Goal: Task Accomplishment & Management: Complete application form

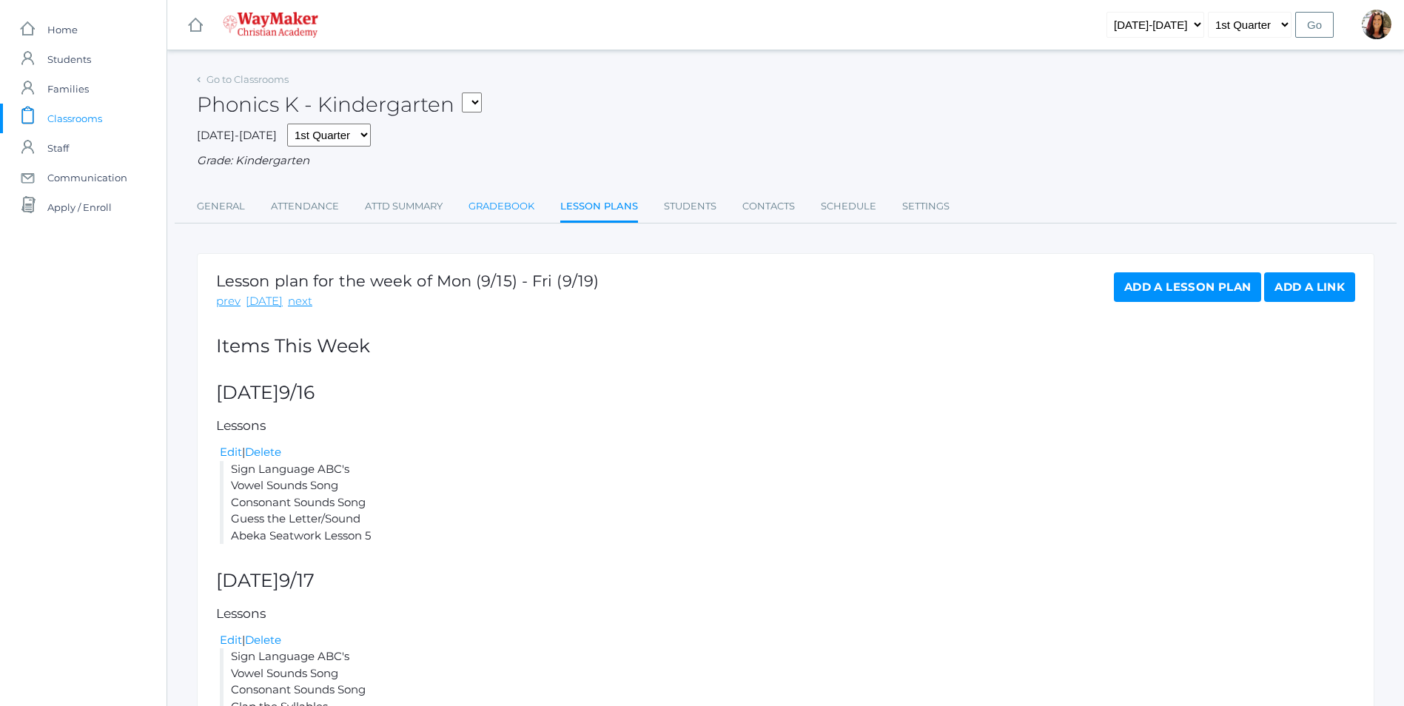
click at [494, 202] on link "Gradebook" at bounding box center [501, 207] width 66 height 30
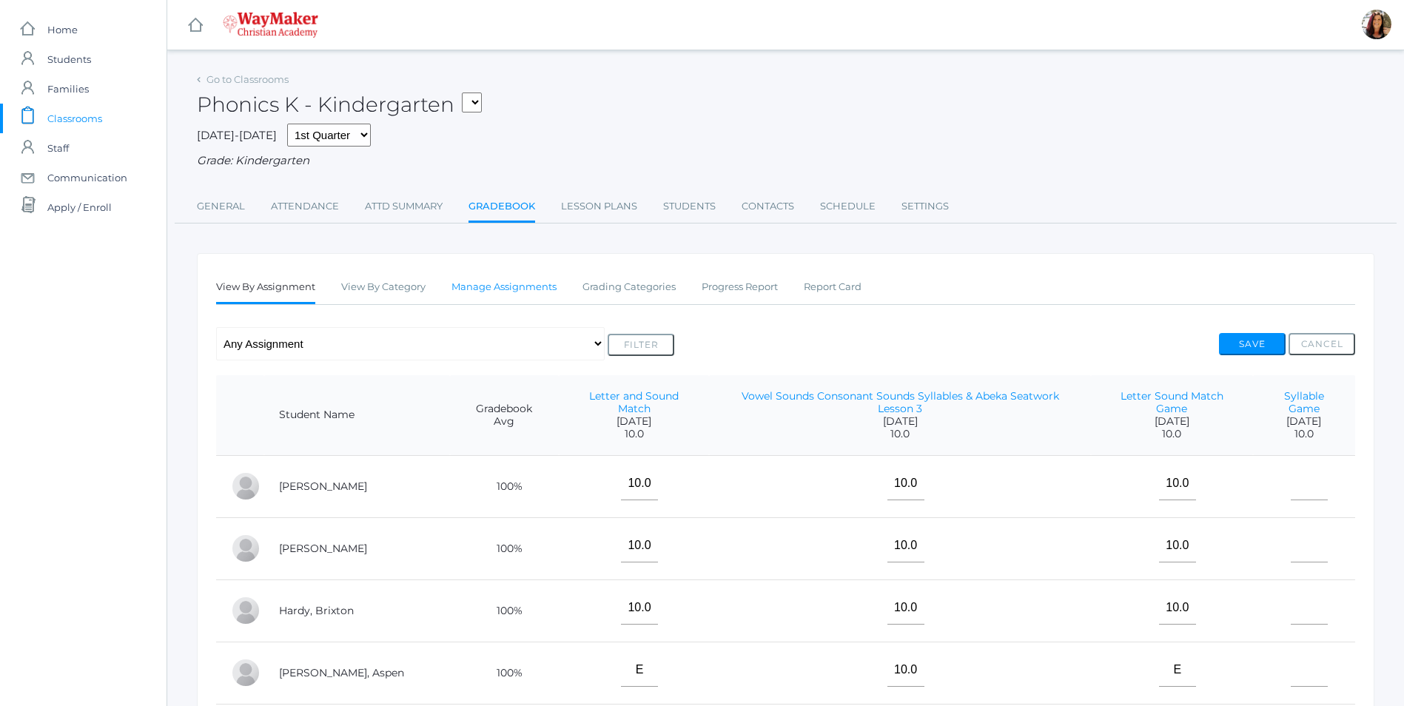
click at [495, 289] on link "Manage Assignments" at bounding box center [503, 287] width 105 height 30
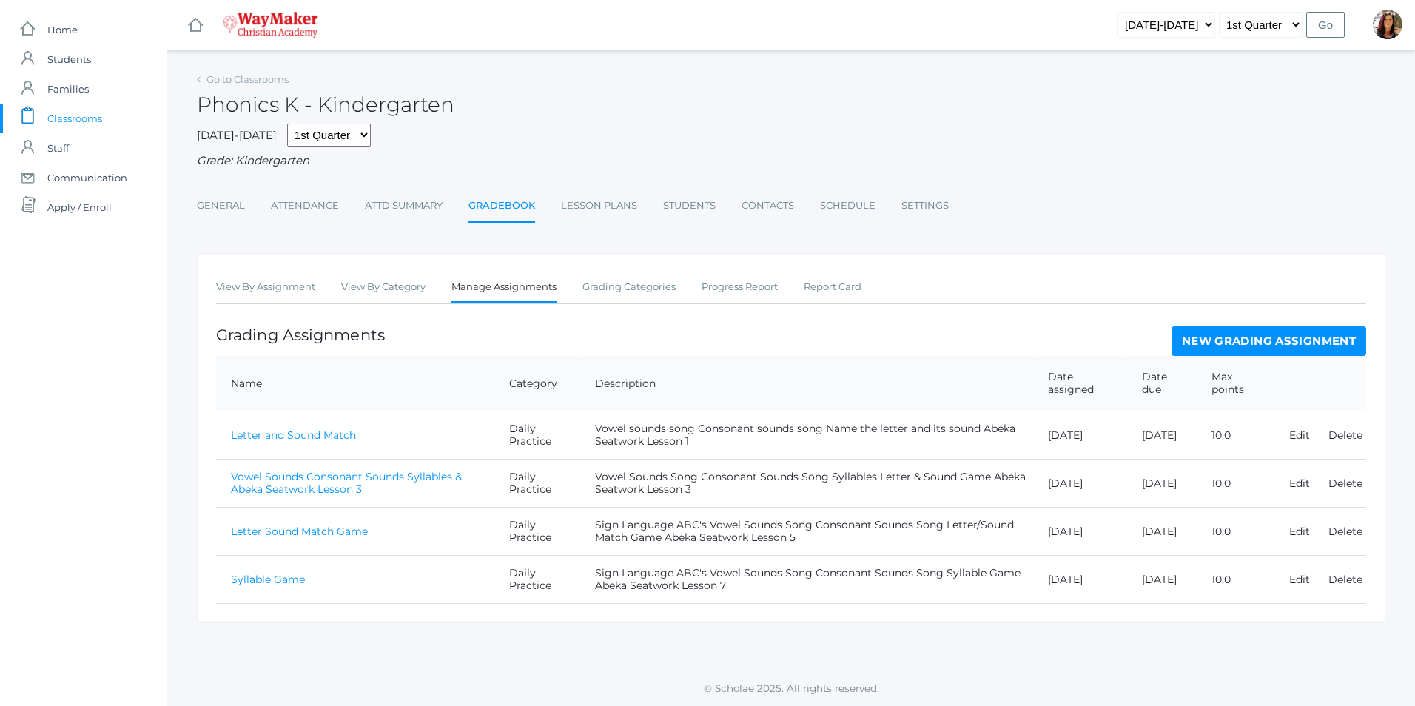
click at [1273, 343] on link "New Grading Assignment" at bounding box center [1268, 341] width 195 height 30
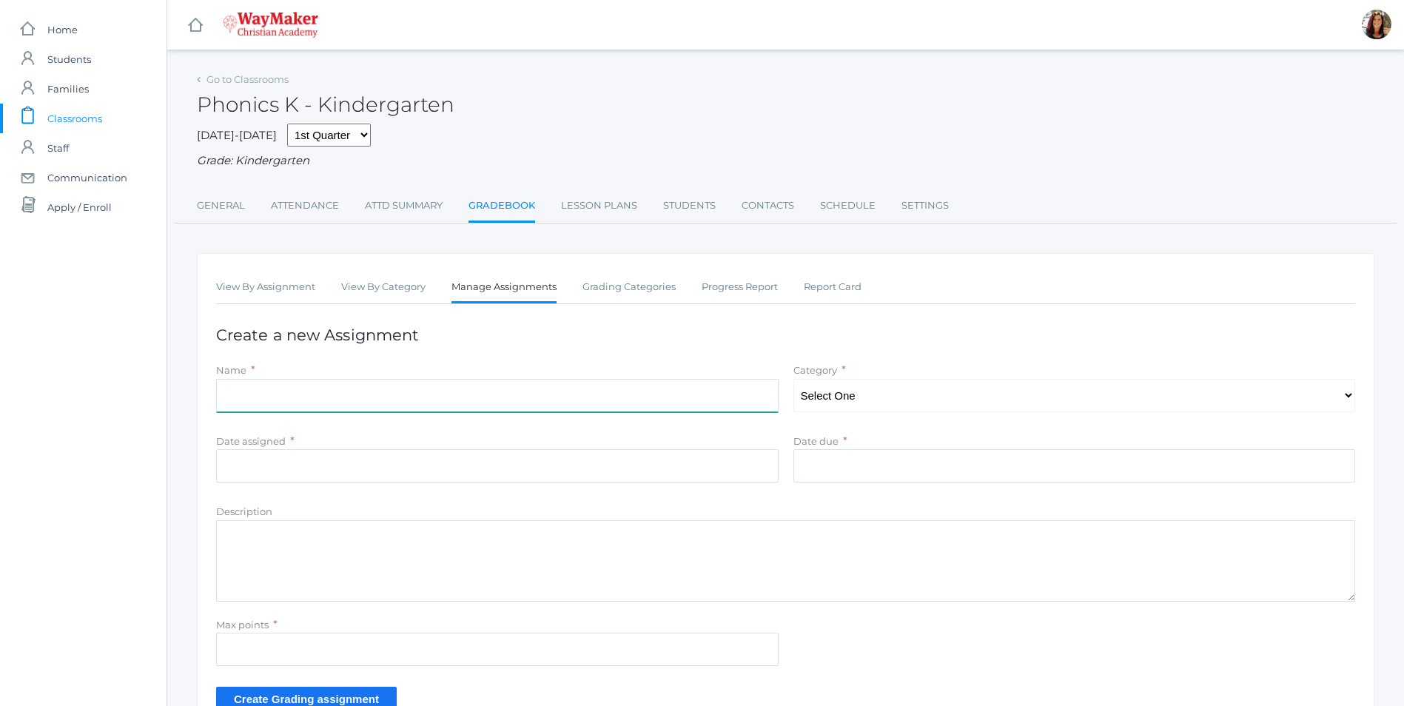
click at [254, 402] on input "Name" at bounding box center [497, 395] width 562 height 33
type input "CVC Word Building"
click at [1353, 400] on select "Select One Daily Practice Summative Assessment" at bounding box center [1074, 395] width 562 height 33
click at [793, 380] on select "Select One Daily Practice Summative Assessment" at bounding box center [1074, 395] width 562 height 33
click at [1346, 406] on select "Select One Daily Practice Summative Assessment" at bounding box center [1074, 395] width 562 height 33
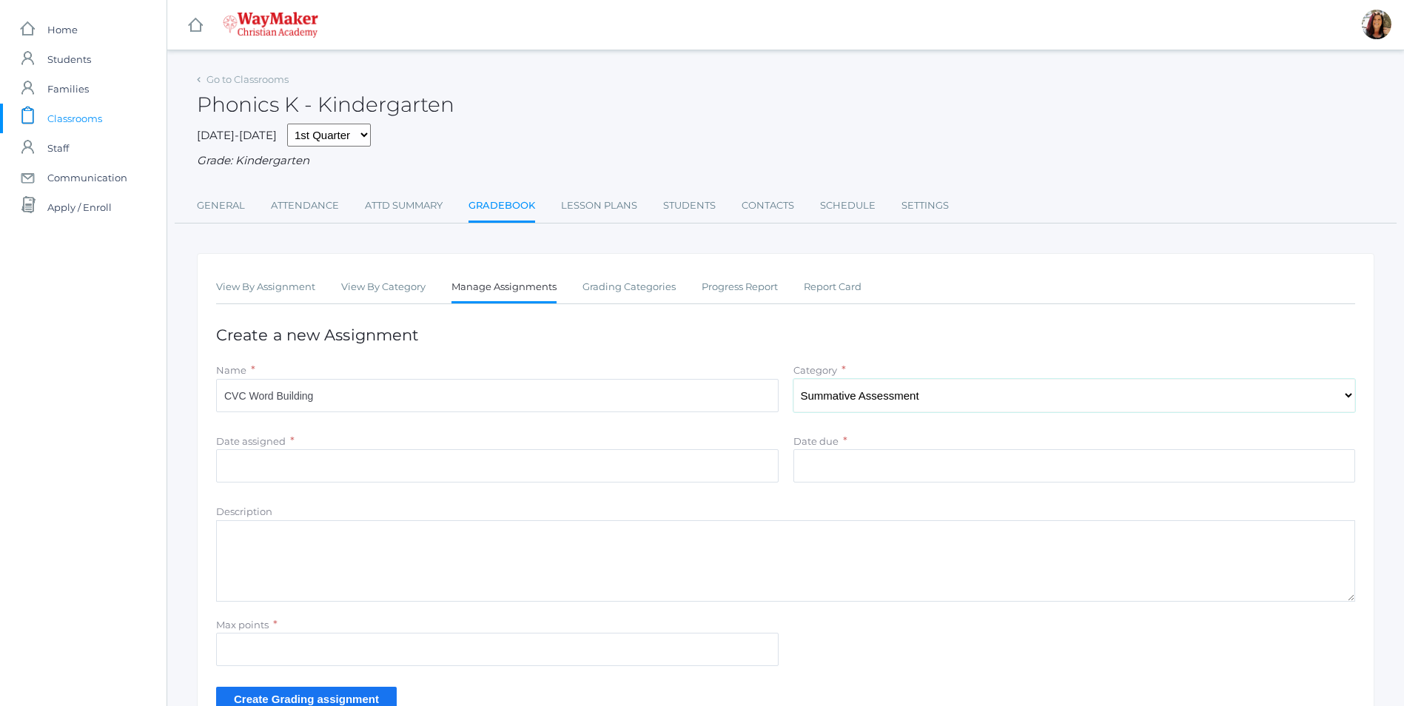
select select "1104"
click at [793, 380] on select "Select One Daily Practice Summative Assessment" at bounding box center [1074, 395] width 562 height 33
click at [229, 477] on input "Date assigned" at bounding box center [497, 465] width 562 height 33
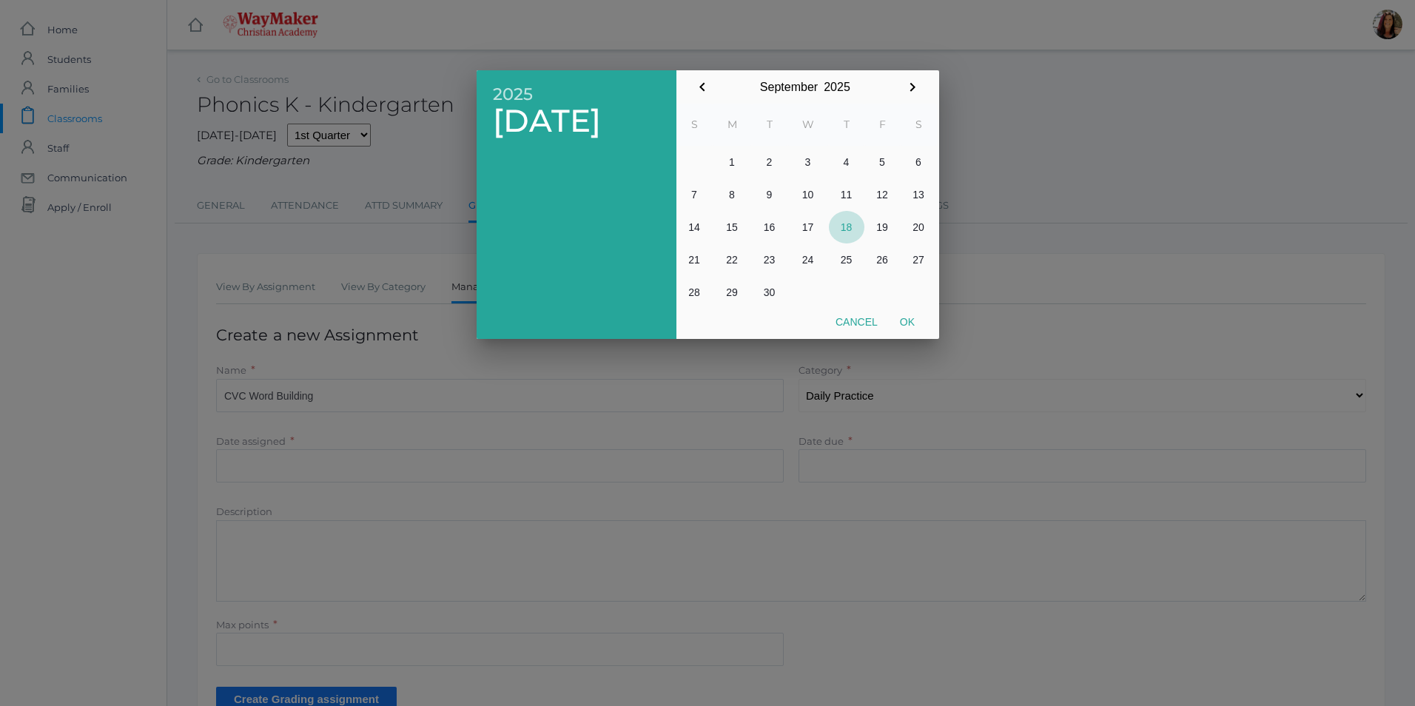
click at [848, 230] on button "18" at bounding box center [847, 227] width 36 height 33
click at [906, 325] on button "Ok" at bounding box center [907, 322] width 37 height 27
type input "[DATE]"
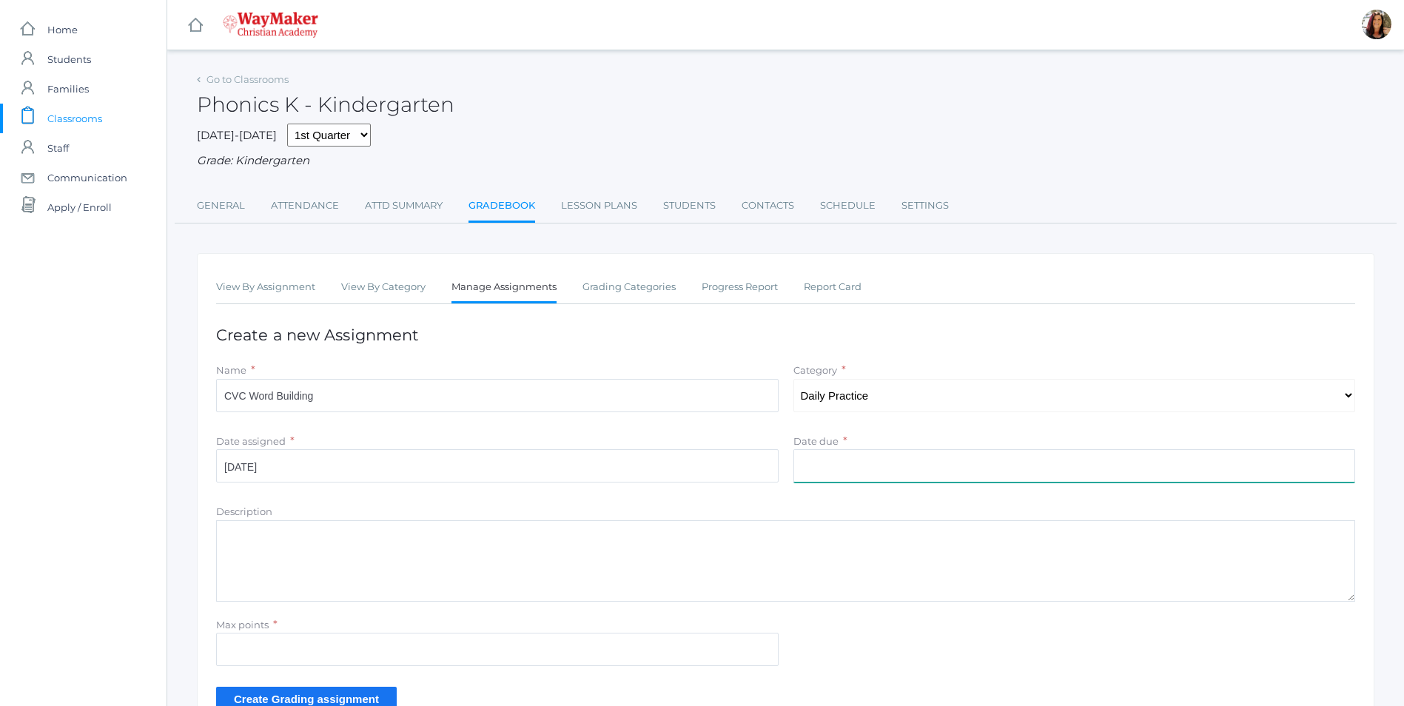
click at [915, 465] on input "Date due" at bounding box center [1074, 465] width 562 height 33
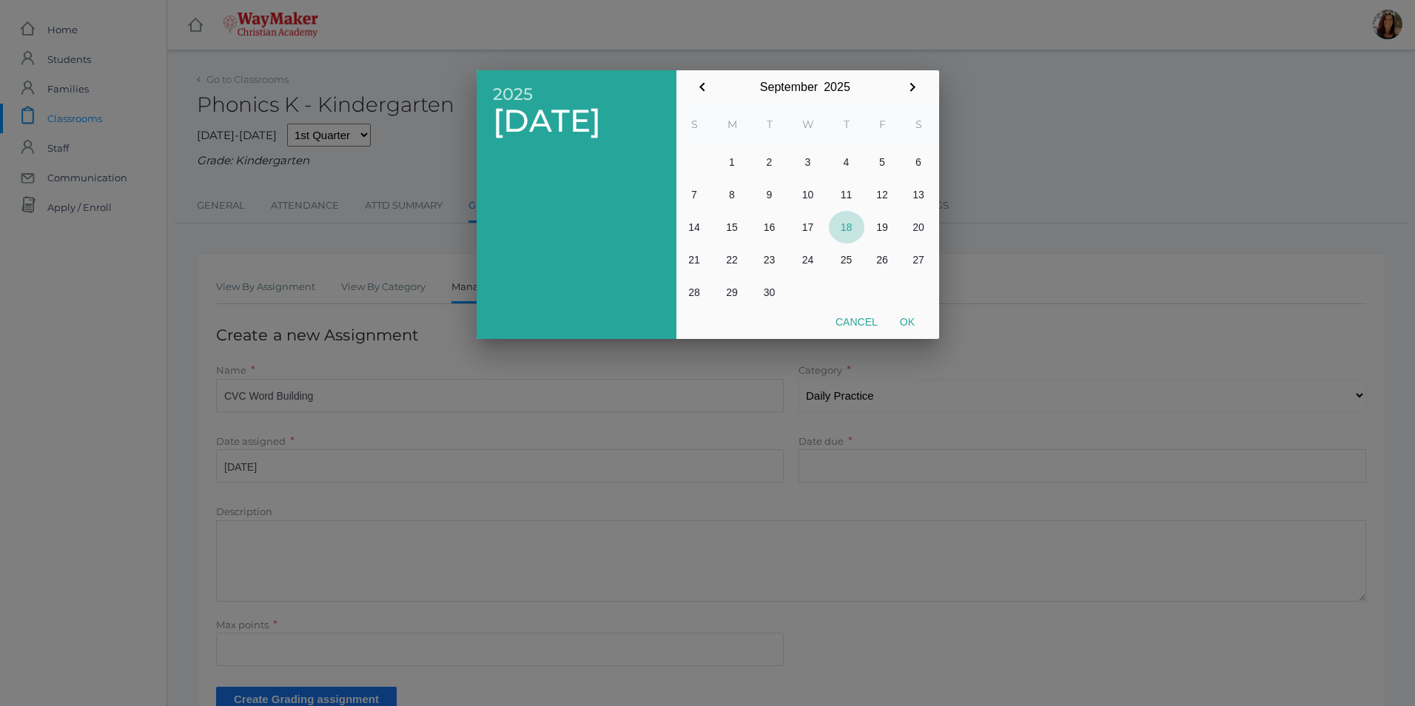
click at [845, 234] on button "18" at bounding box center [847, 227] width 36 height 33
click at [912, 321] on button "Ok" at bounding box center [907, 322] width 37 height 27
type input "[DATE]"
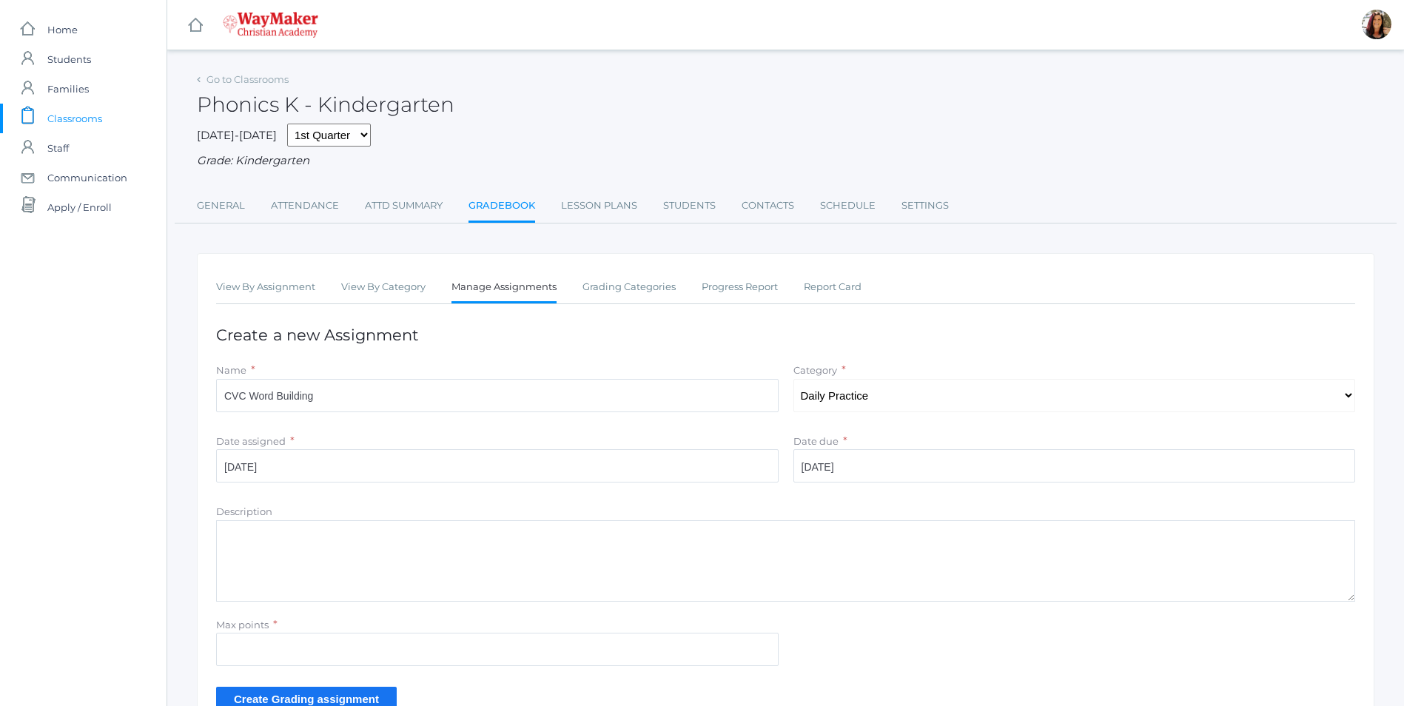
click at [311, 542] on textarea "Description" at bounding box center [785, 560] width 1139 height 81
type textarea "A"
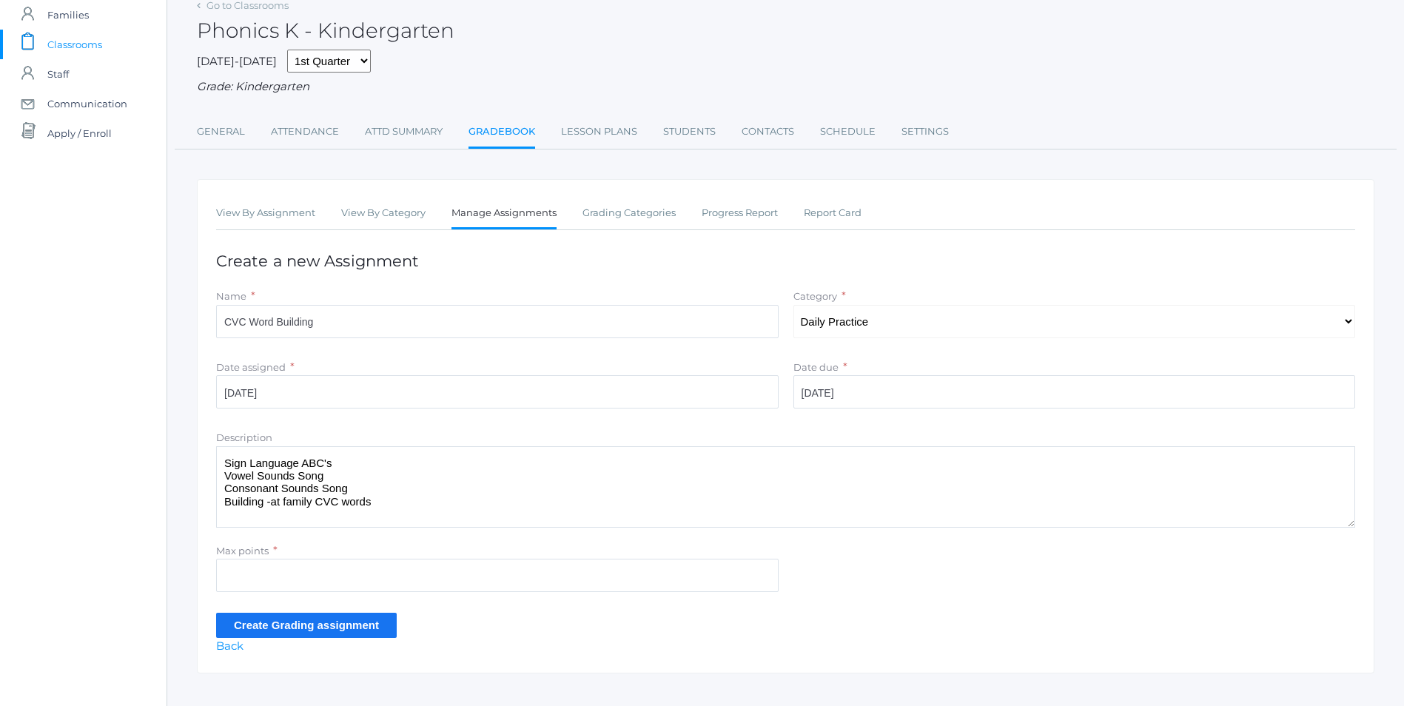
type textarea "Sign Language ABC's Vowel Sounds Song Consonant Sounds Song Building -at family…"
click at [257, 570] on input "Max points" at bounding box center [497, 575] width 562 height 33
type input "10"
click at [314, 624] on input "Create Grading assignment" at bounding box center [306, 625] width 181 height 24
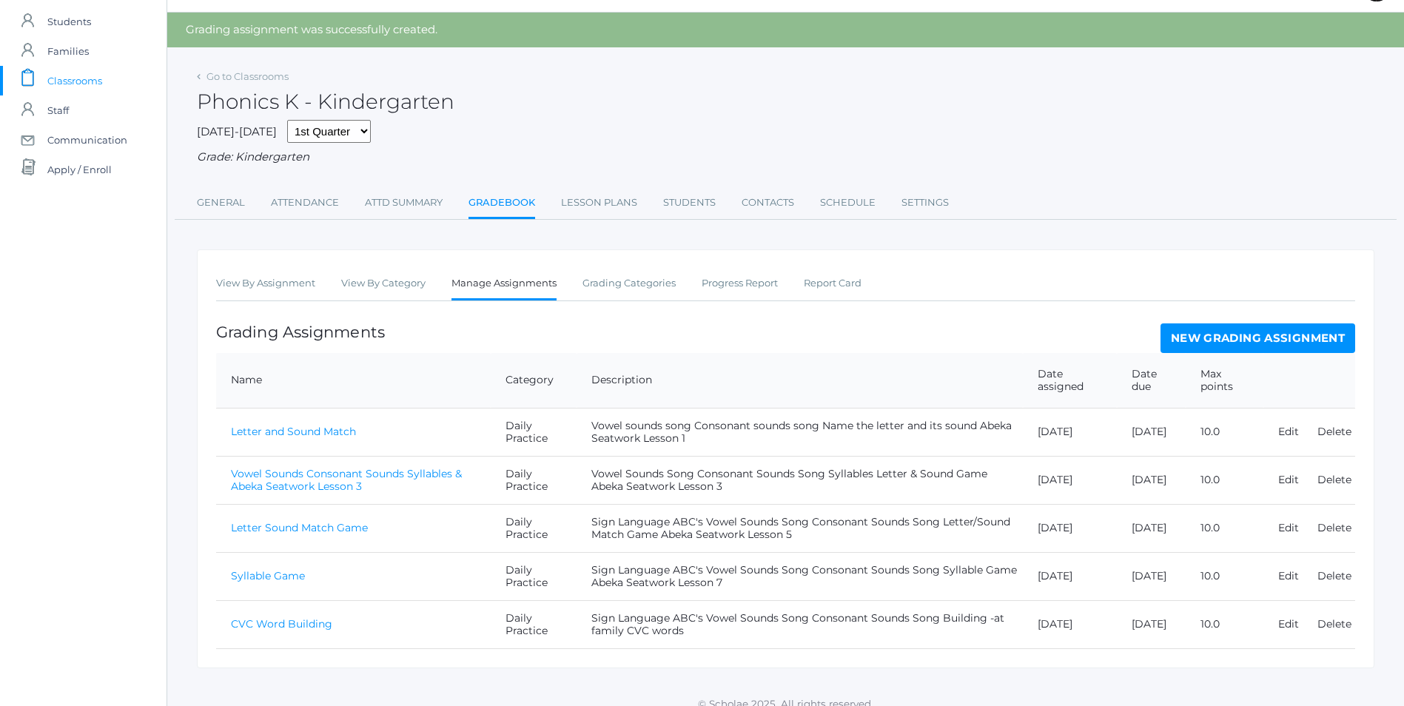
scroll to position [55, 0]
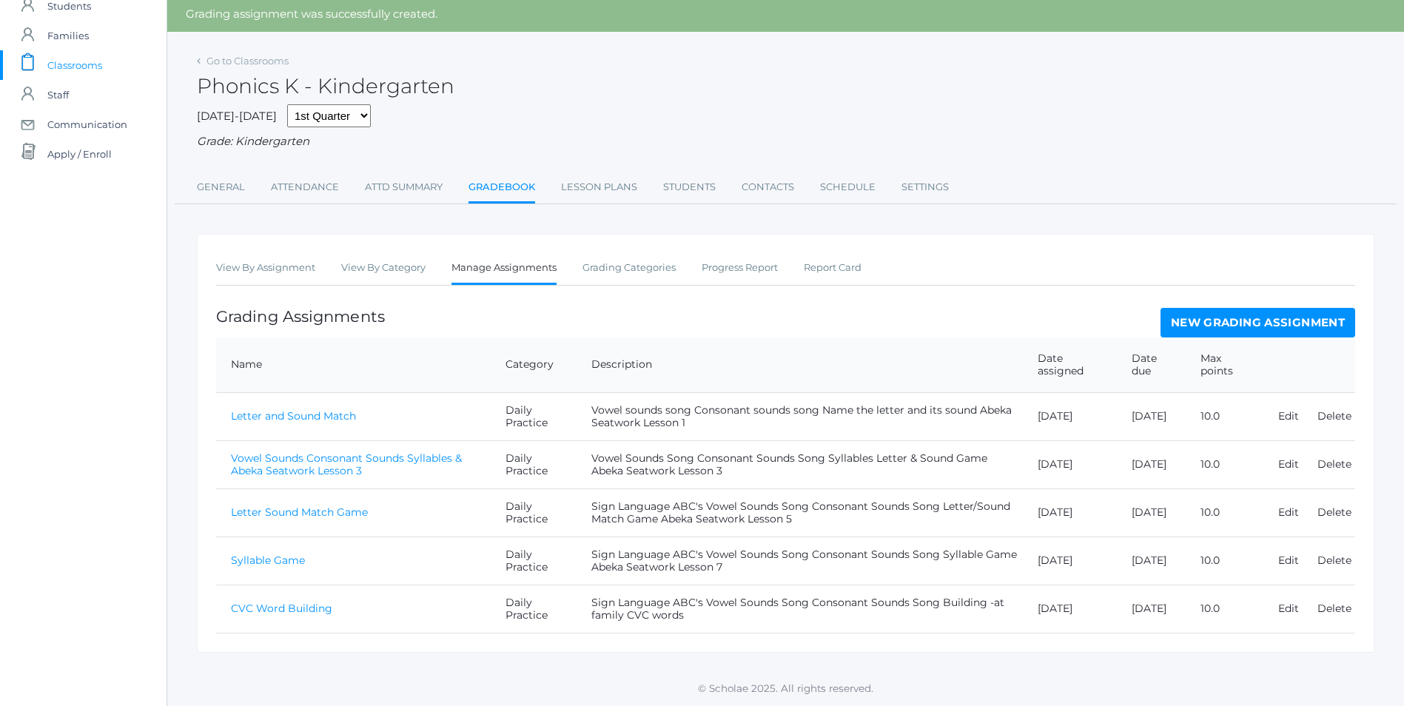
click at [287, 615] on link "CVC Word Building" at bounding box center [281, 608] width 101 height 13
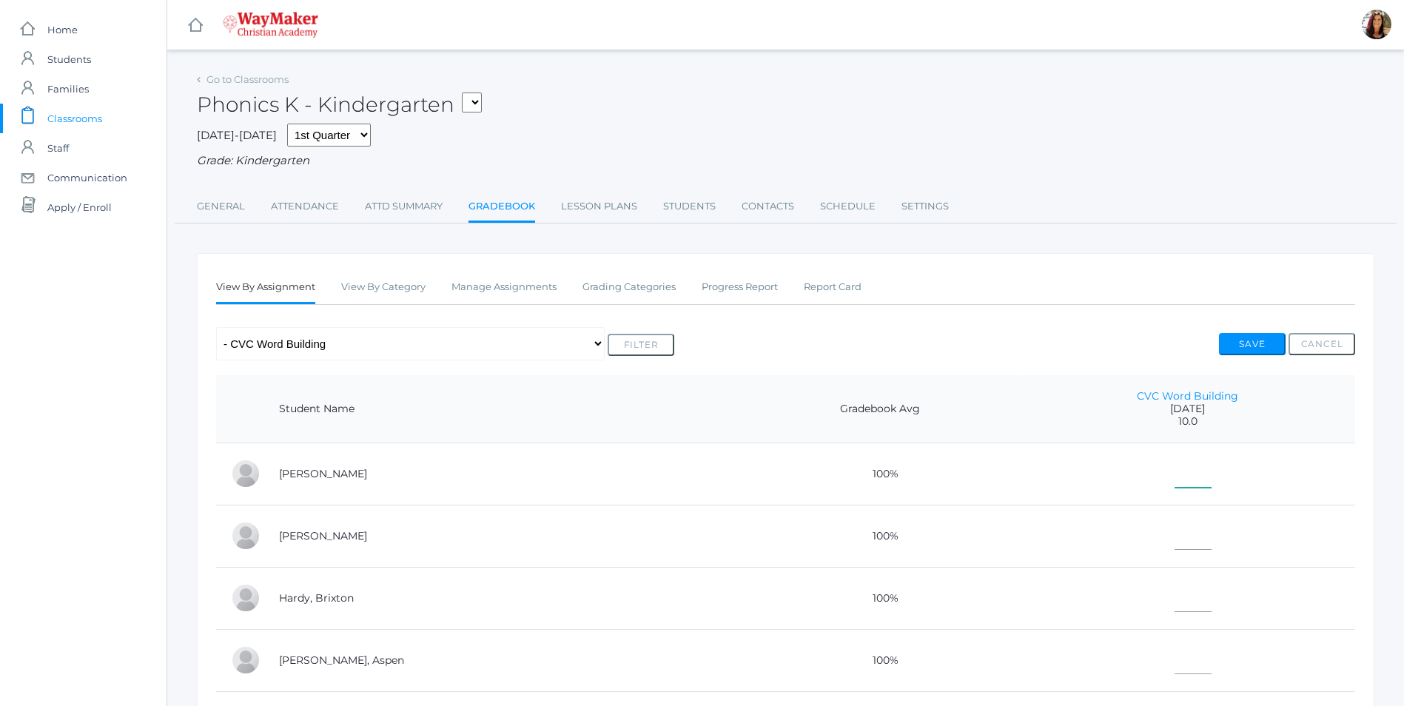
click at [1174, 479] on input"] "text" at bounding box center [1192, 470] width 37 height 33
type input"] "10"
click at [1174, 547] on input"] "text" at bounding box center [1192, 532] width 37 height 33
type input"] "10"
click at [1174, 605] on input"] "text" at bounding box center [1192, 595] width 37 height 33
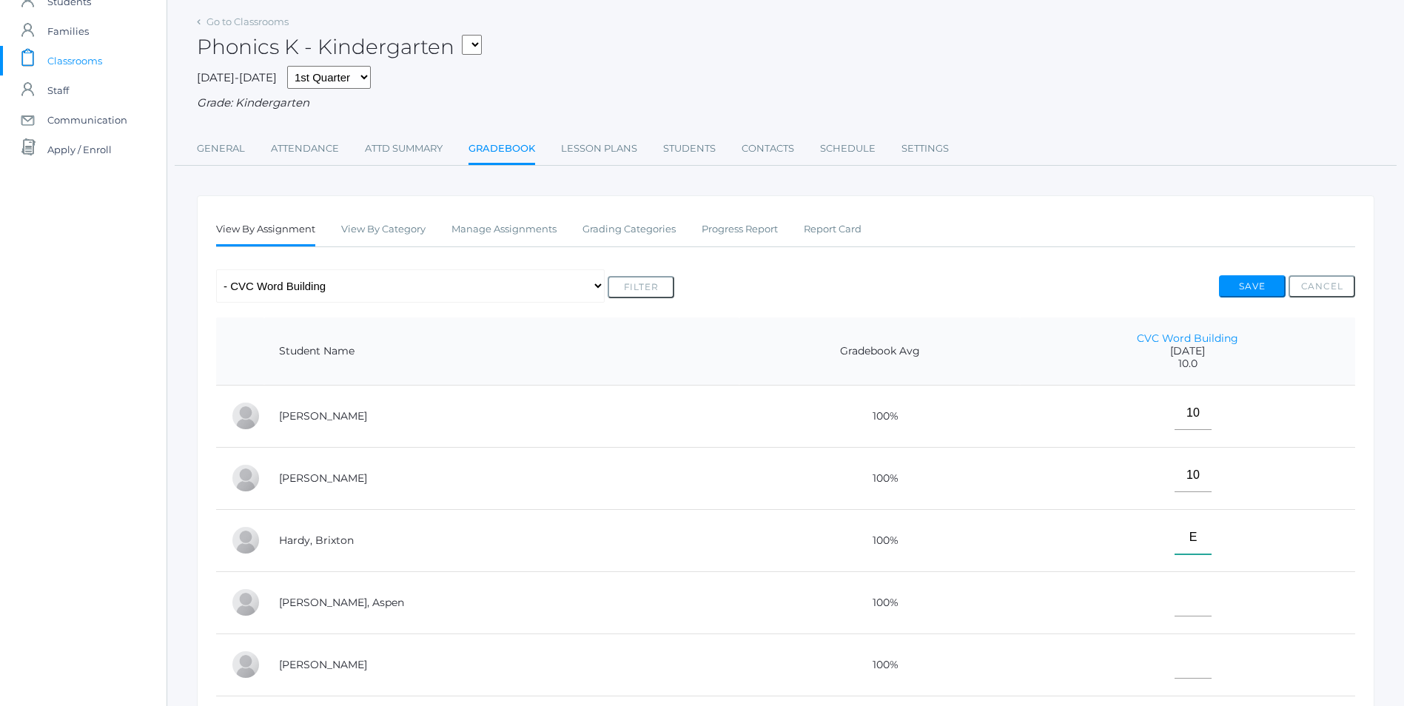
scroll to position [74, 0]
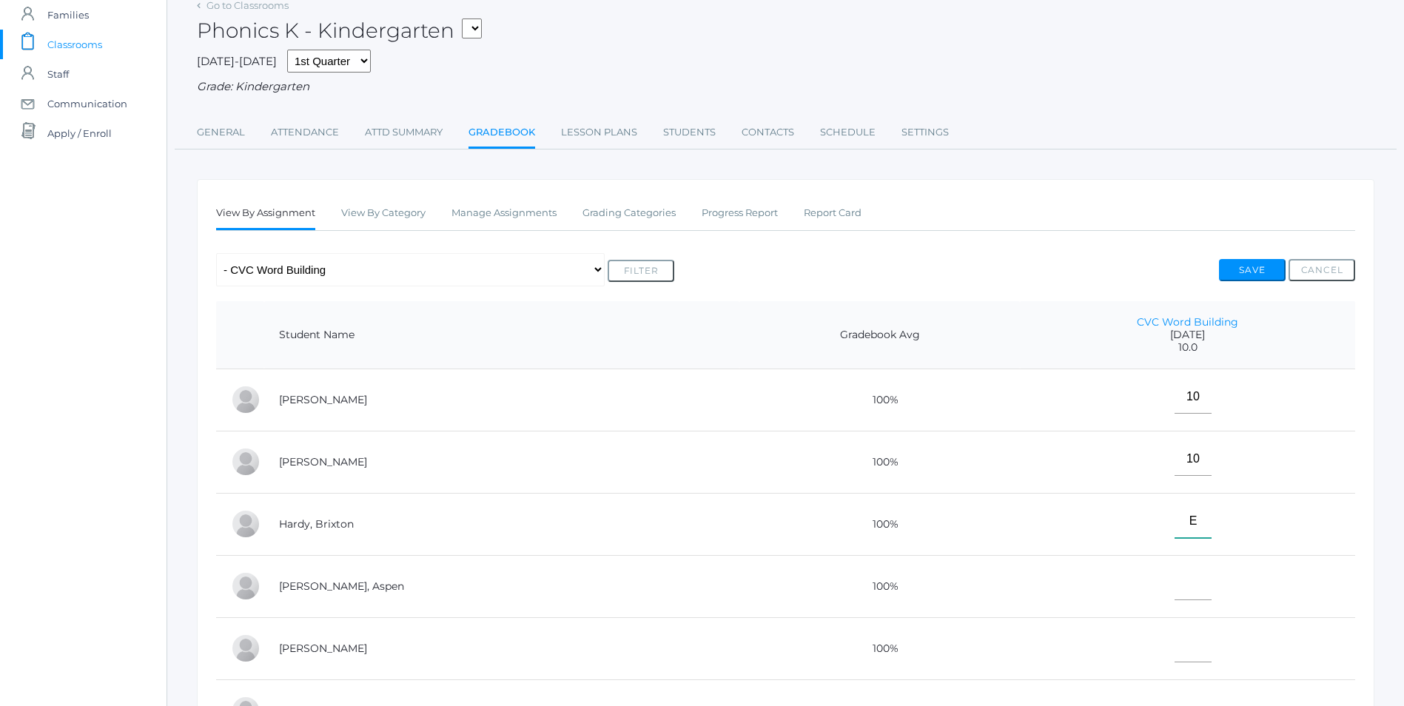
type input"] "E"
click at [1174, 594] on input"] "text" at bounding box center [1192, 583] width 37 height 33
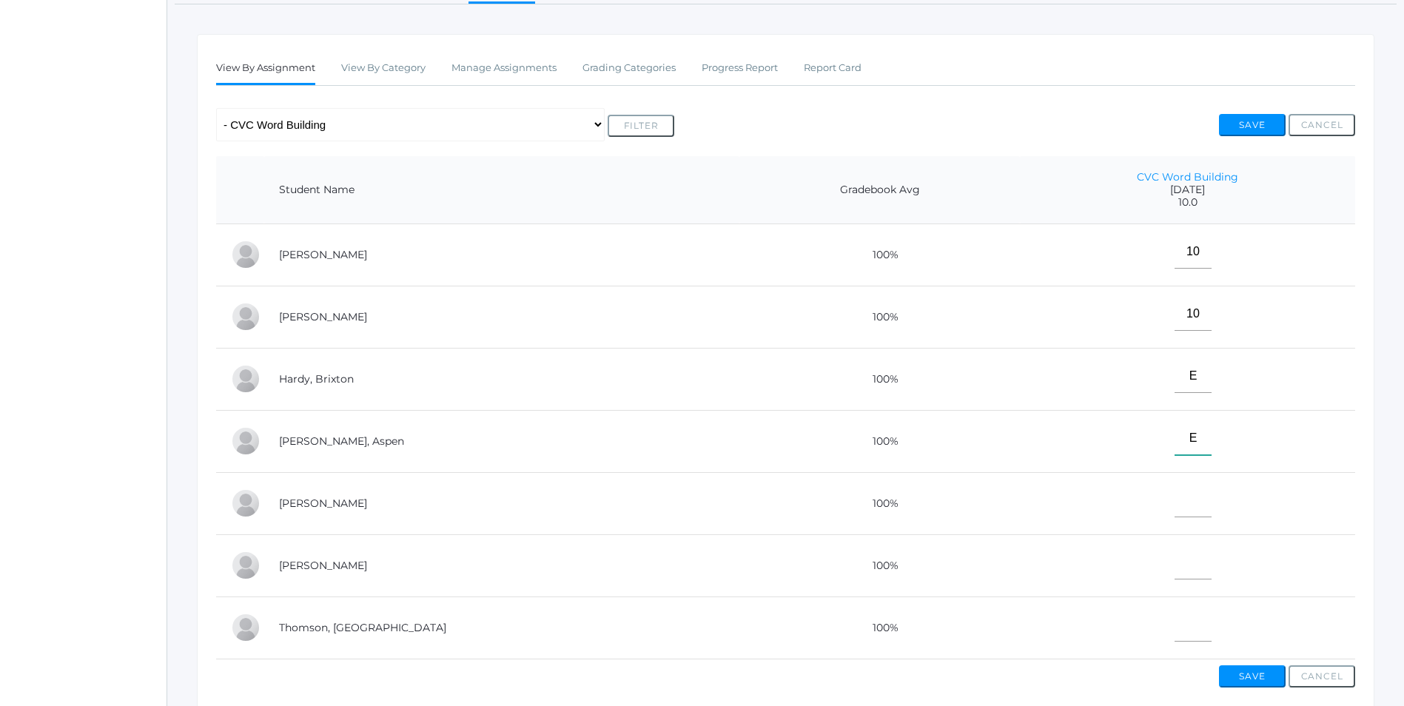
scroll to position [222, 0]
type input"] "E"
click at [1174, 508] on input"] "text" at bounding box center [1192, 497] width 37 height 33
type input"] "E"
click at [1174, 575] on input"] "text" at bounding box center [1192, 559] width 37 height 33
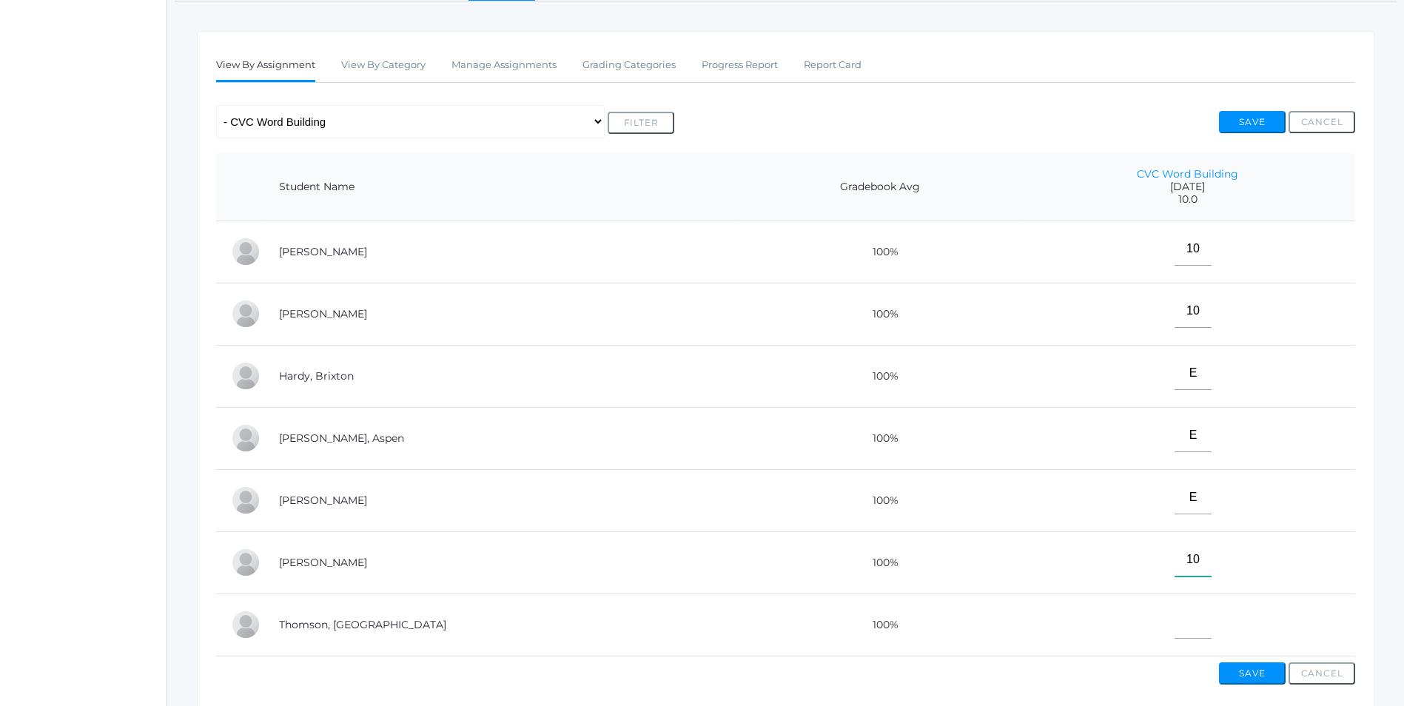
type input"] "10"
click at [1174, 622] on input"] "text" at bounding box center [1192, 621] width 37 height 33
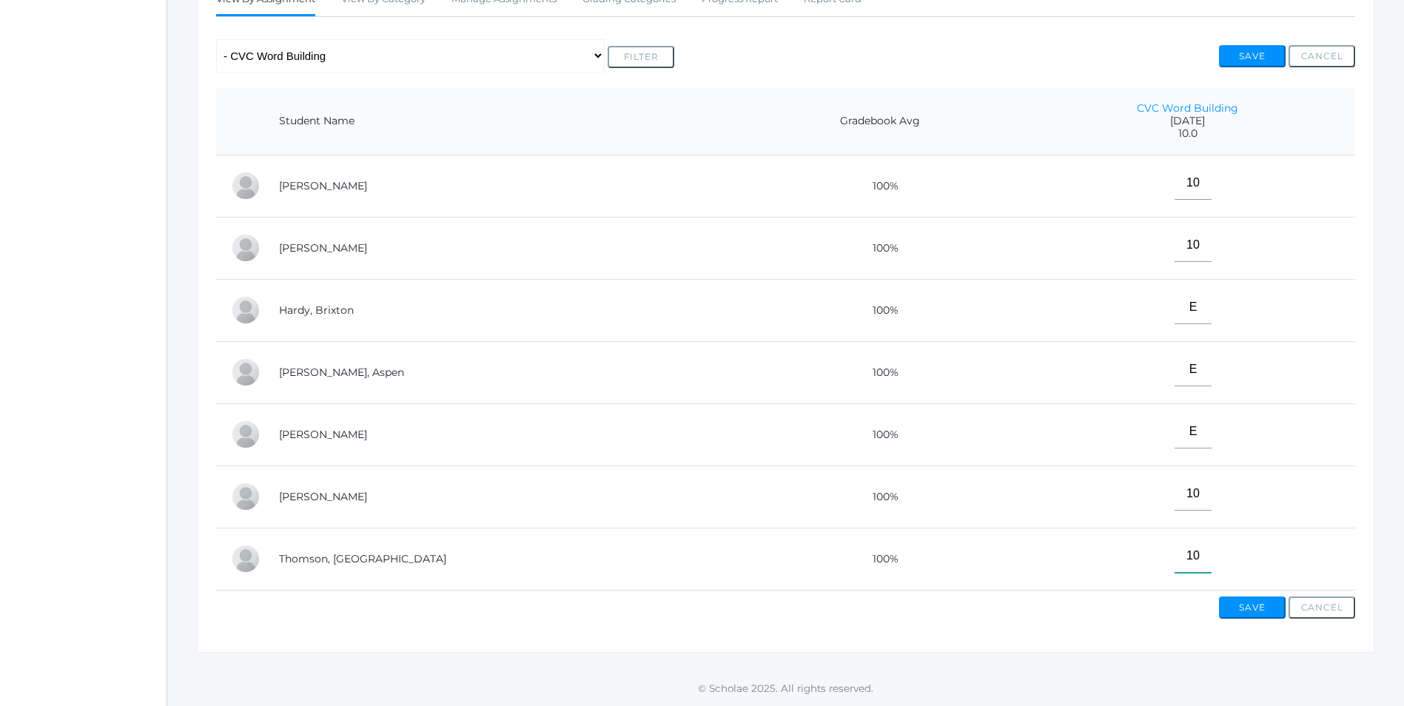
type input"] "10"
click at [1258, 605] on button "Save" at bounding box center [1252, 607] width 67 height 22
